Goal: Complete application form

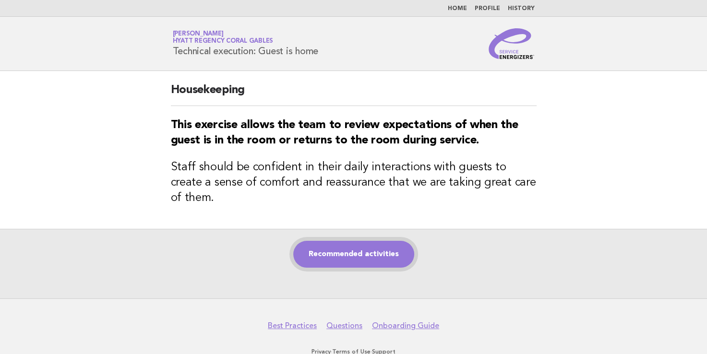
click at [331, 257] on link "Recommended activities" at bounding box center [353, 254] width 121 height 27
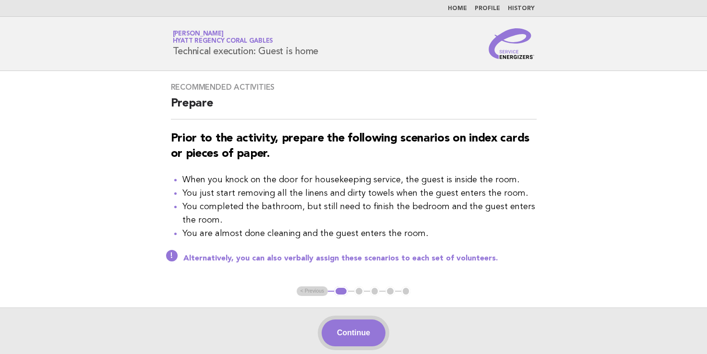
click at [372, 336] on button "Continue" at bounding box center [354, 333] width 64 height 27
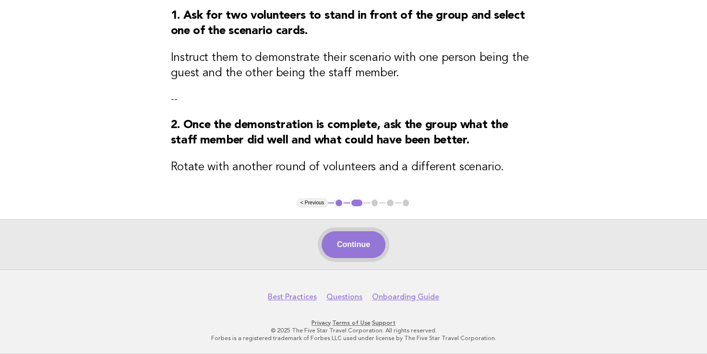
click at [366, 241] on button "Continue" at bounding box center [354, 244] width 64 height 27
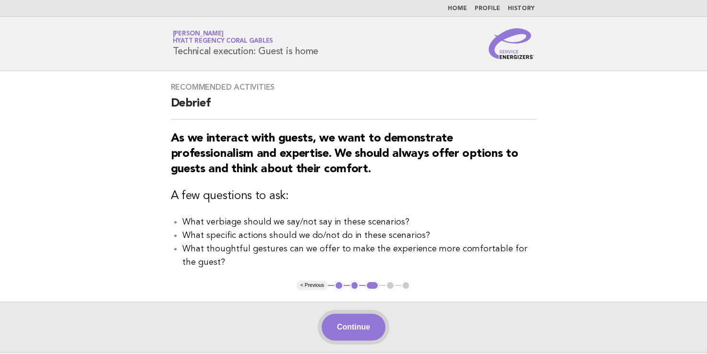
click at [343, 341] on button "Continue" at bounding box center [354, 327] width 64 height 27
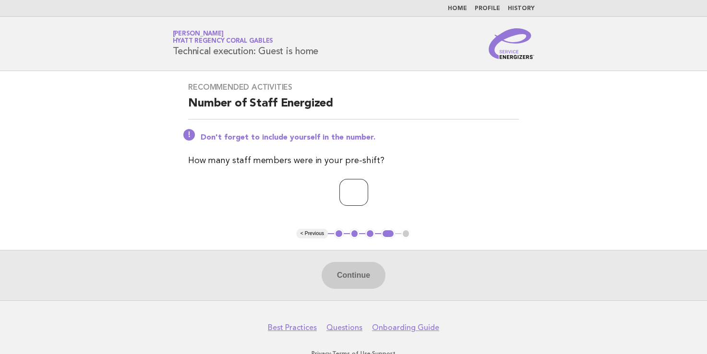
click at [358, 196] on input "number" at bounding box center [353, 192] width 29 height 27
type input "*"
click at [357, 274] on button "Continue" at bounding box center [354, 275] width 64 height 27
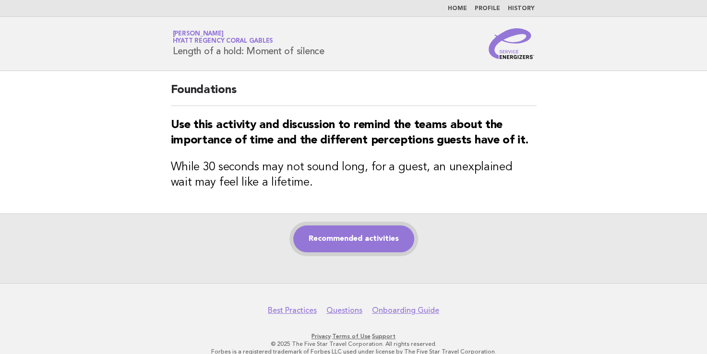
click at [352, 230] on link "Recommended activities" at bounding box center [353, 239] width 121 height 27
click at [327, 235] on link "Recommended activities" at bounding box center [353, 239] width 121 height 27
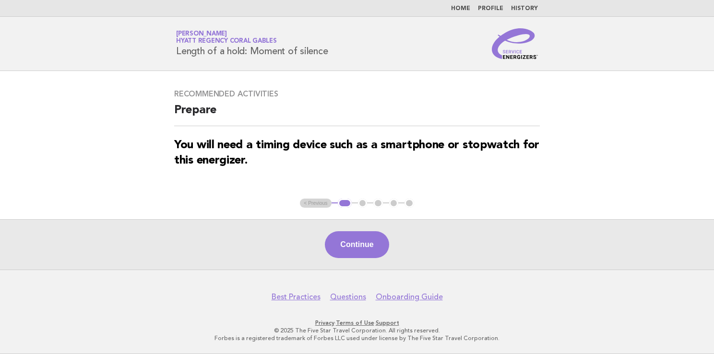
click at [307, 250] on div "Continue" at bounding box center [357, 244] width 714 height 50
click at [347, 246] on button "Continue" at bounding box center [357, 244] width 64 height 27
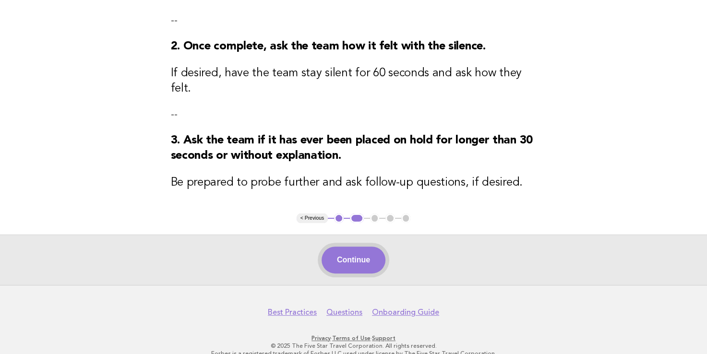
click at [355, 247] on button "Continue" at bounding box center [354, 260] width 64 height 27
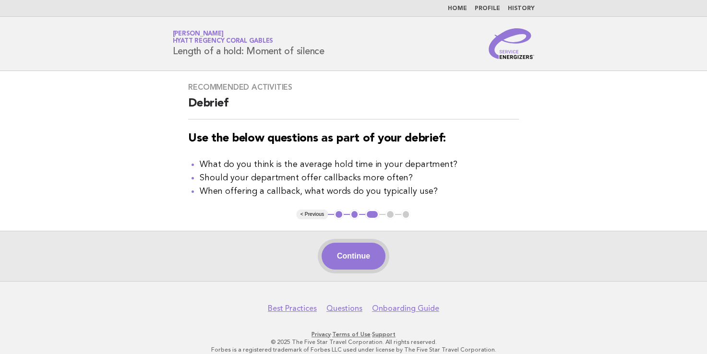
click at [369, 255] on button "Continue" at bounding box center [354, 256] width 64 height 27
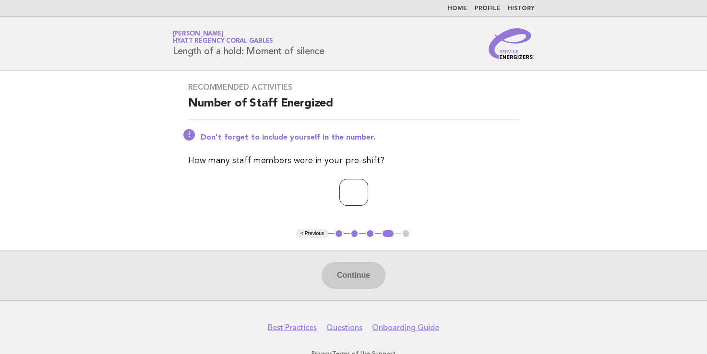
click at [351, 195] on input "number" at bounding box center [353, 192] width 29 height 27
type input "*"
click at [345, 272] on button "Continue" at bounding box center [354, 275] width 64 height 27
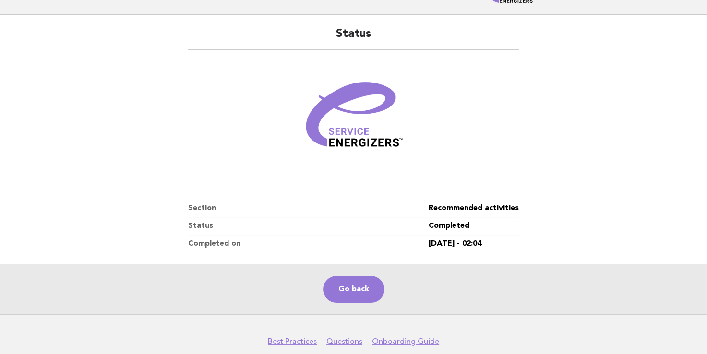
scroll to position [99, 0]
